Goal: Information Seeking & Learning: Learn about a topic

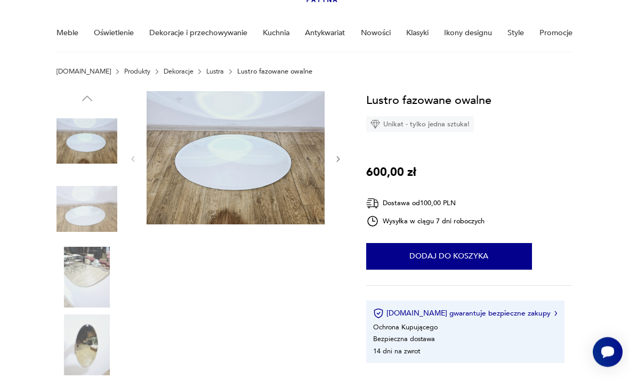
scroll to position [75, 0]
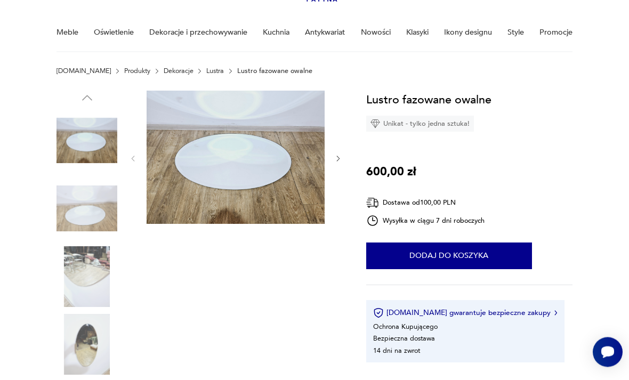
click at [91, 347] on img at bounding box center [87, 345] width 61 height 61
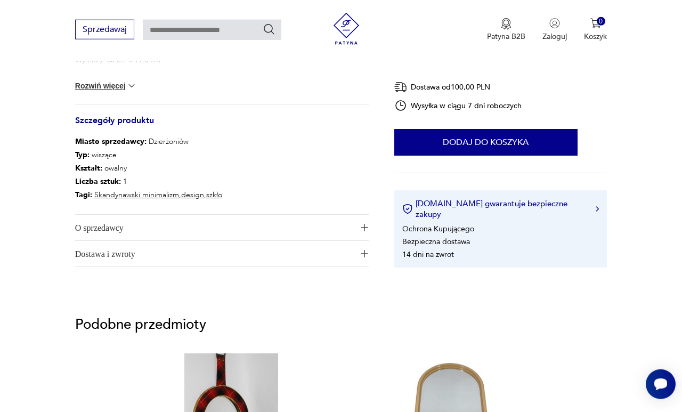
scroll to position [544, 0]
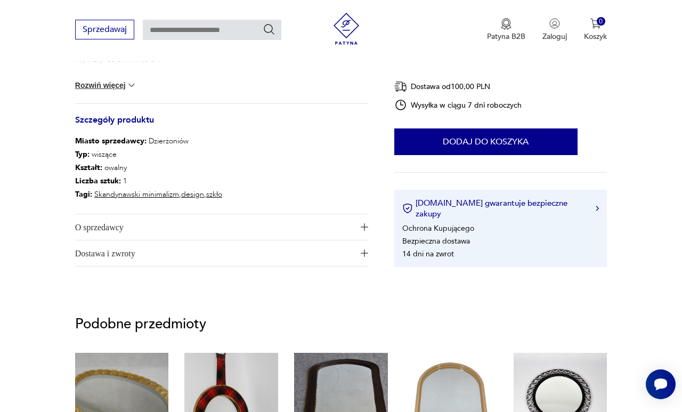
click at [366, 227] on img "button" at bounding box center [364, 226] width 7 height 7
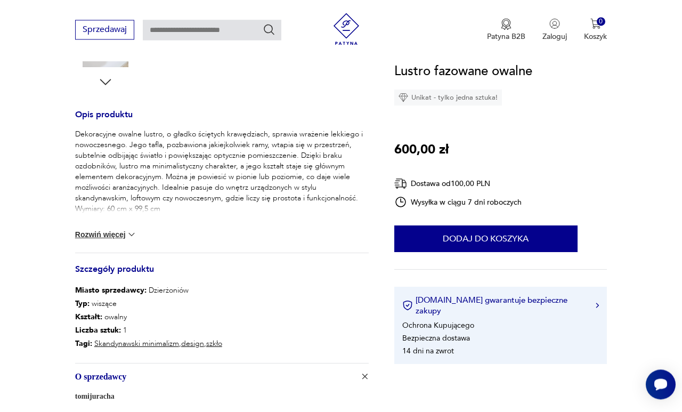
click at [130, 239] on button "Rozwiń więcej" at bounding box center [106, 234] width 62 height 11
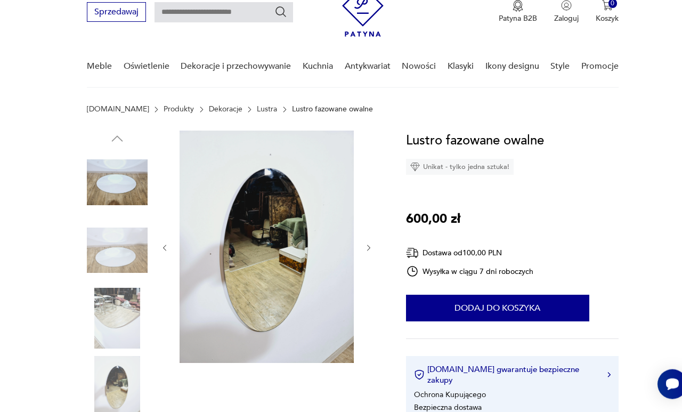
scroll to position [0, 0]
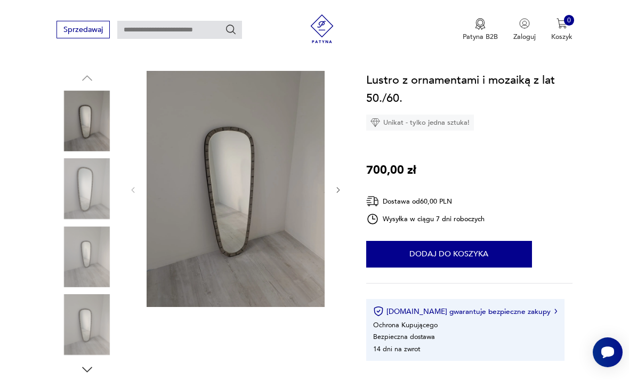
scroll to position [96, 0]
click at [97, 186] on img at bounding box center [87, 188] width 61 height 61
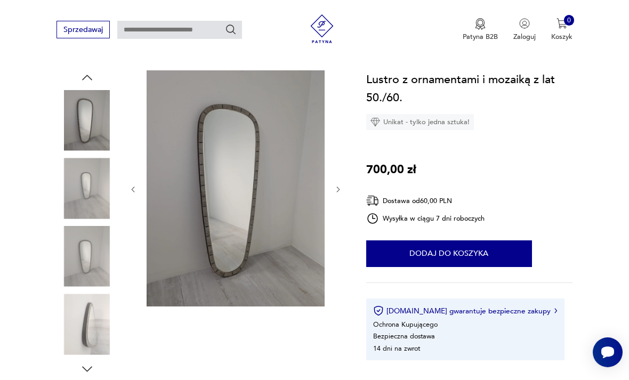
click at [223, 171] on img at bounding box center [236, 188] width 178 height 237
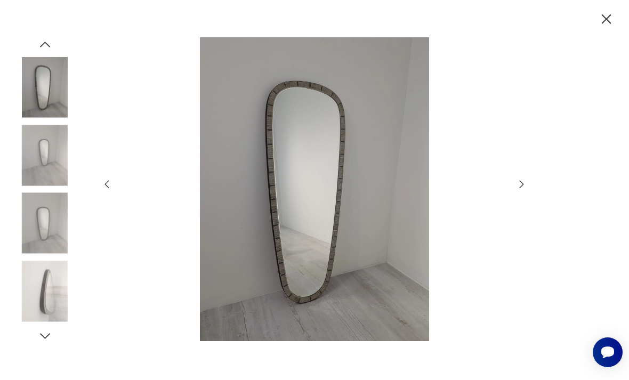
click at [524, 190] on icon "button" at bounding box center [522, 185] width 12 height 12
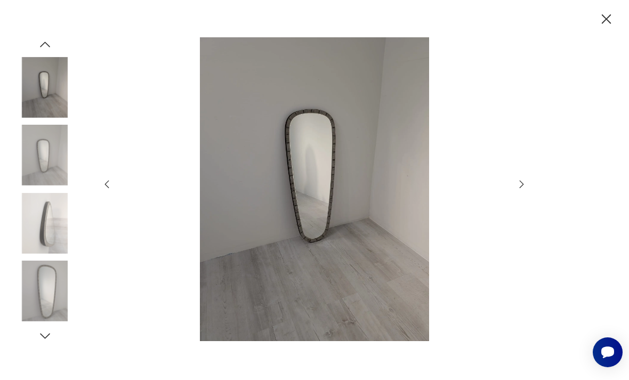
click at [522, 188] on icon "button" at bounding box center [522, 184] width 4 height 8
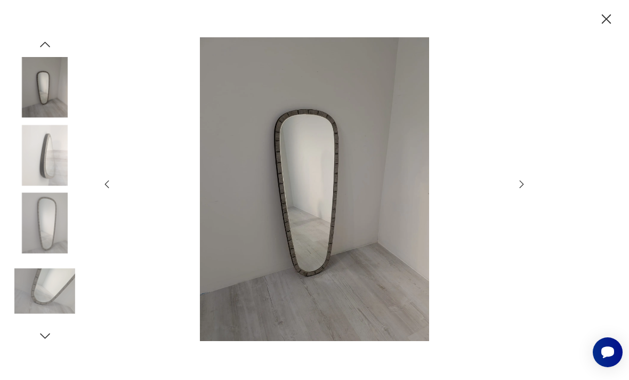
click at [522, 190] on icon "button" at bounding box center [522, 185] width 12 height 12
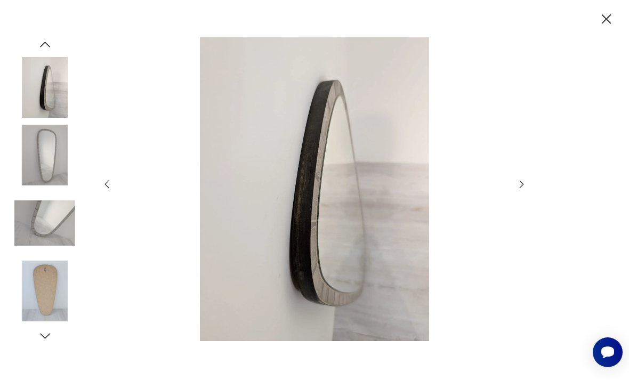
click at [521, 190] on icon "button" at bounding box center [522, 185] width 12 height 12
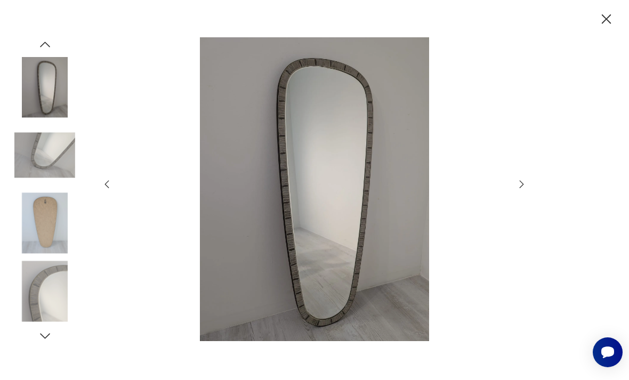
click at [520, 190] on icon "button" at bounding box center [522, 185] width 12 height 12
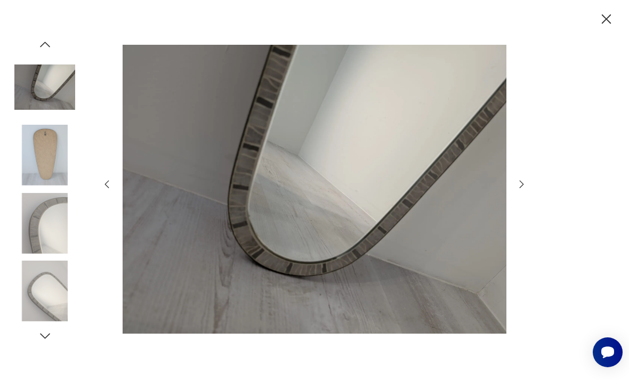
click at [519, 190] on icon "button" at bounding box center [522, 185] width 12 height 12
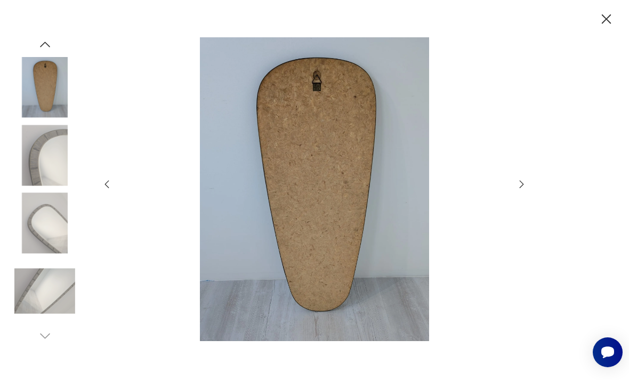
click at [516, 208] on div at bounding box center [314, 189] width 427 height 305
click at [46, 314] on img at bounding box center [44, 291] width 61 height 61
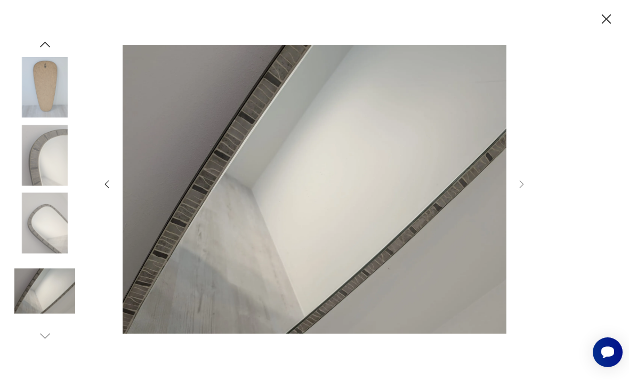
scroll to position [85, 0]
click at [266, 163] on img at bounding box center [315, 189] width 384 height 304
click at [601, 18] on icon "button" at bounding box center [606, 19] width 17 height 17
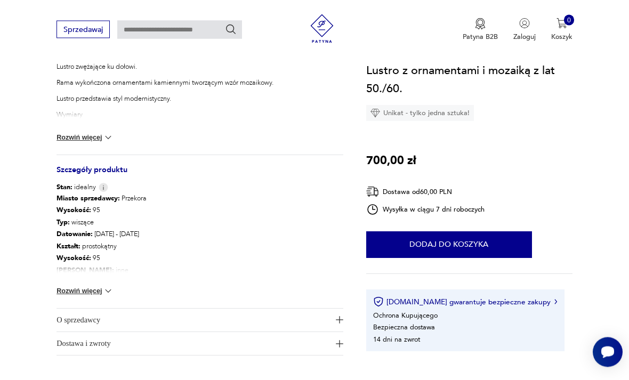
scroll to position [461, 0]
click at [107, 291] on img at bounding box center [108, 291] width 11 height 11
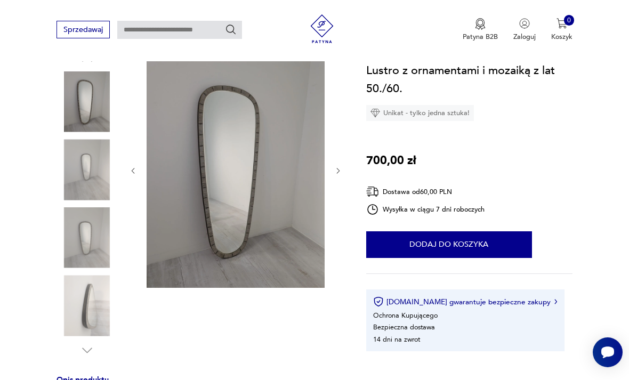
scroll to position [114, 0]
click at [93, 242] on img at bounding box center [87, 238] width 61 height 61
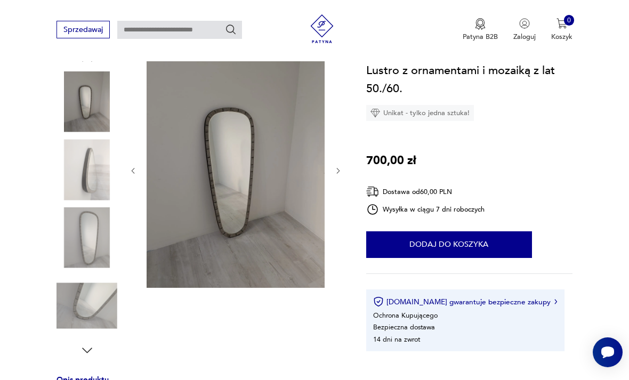
click at [91, 301] on img at bounding box center [87, 305] width 61 height 61
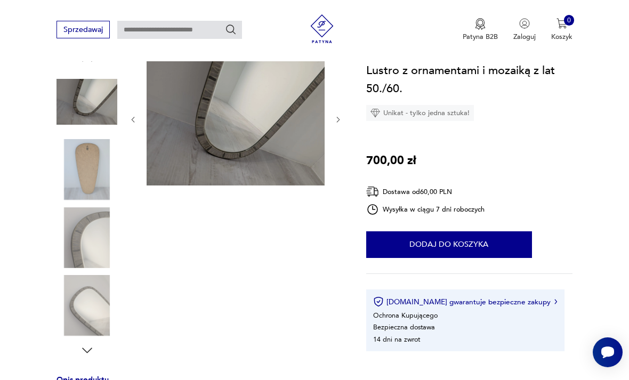
click at [90, 309] on img at bounding box center [87, 305] width 61 height 61
